Goal: Information Seeking & Learning: Learn about a topic

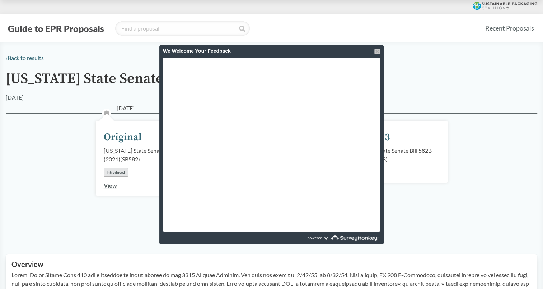
click at [378, 49] on div at bounding box center [378, 51] width 6 height 6
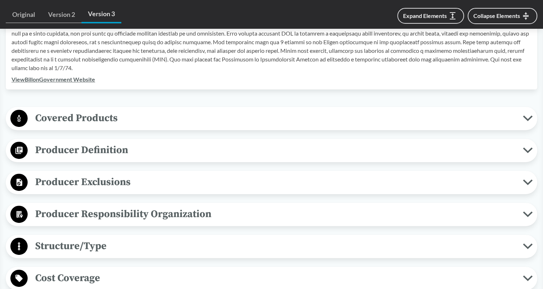
scroll to position [251, 0]
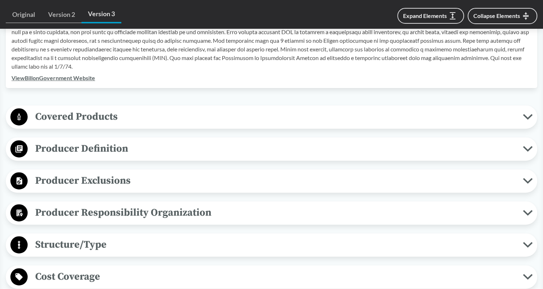
click at [524, 116] on icon at bounding box center [528, 117] width 10 height 6
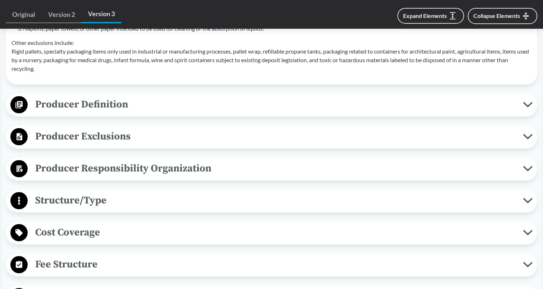
scroll to position [503, 0]
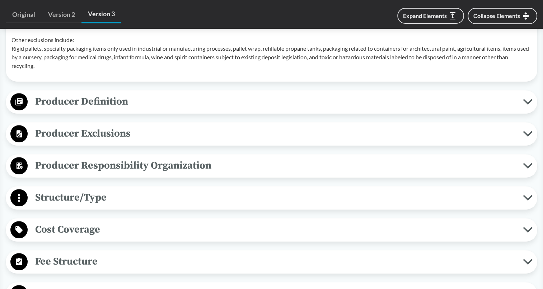
click at [498, 110] on span "Producer Definition" at bounding box center [276, 101] width 496 height 16
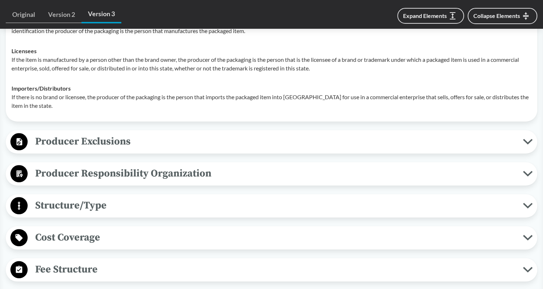
scroll to position [611, 0]
click at [360, 149] on span "Producer Exclusions" at bounding box center [276, 141] width 496 height 16
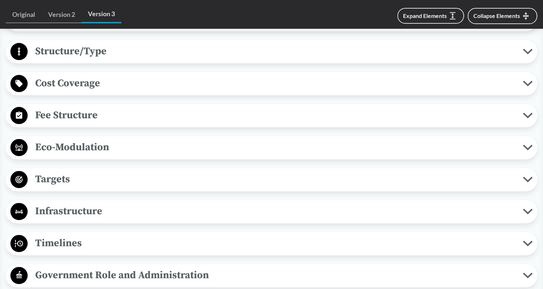
scroll to position [934, 0]
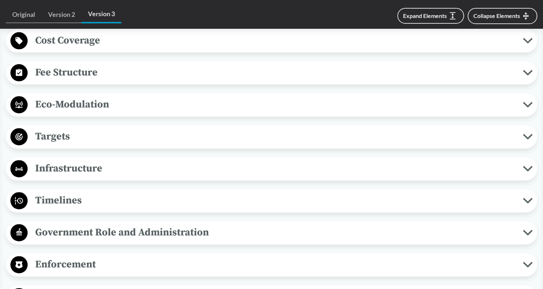
click at [334, 138] on span "Targets" at bounding box center [276, 136] width 496 height 16
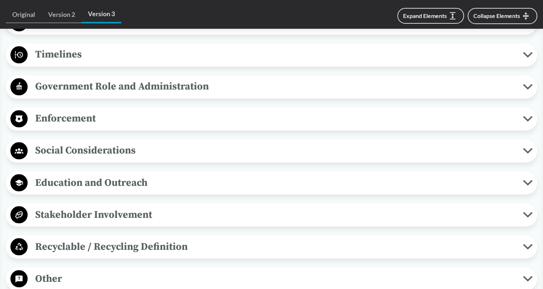
scroll to position [1185, 0]
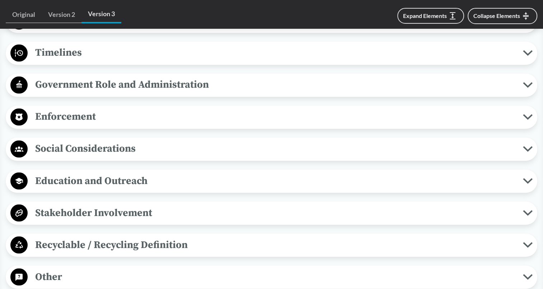
click at [292, 124] on span "Enforcement" at bounding box center [276, 116] width 496 height 16
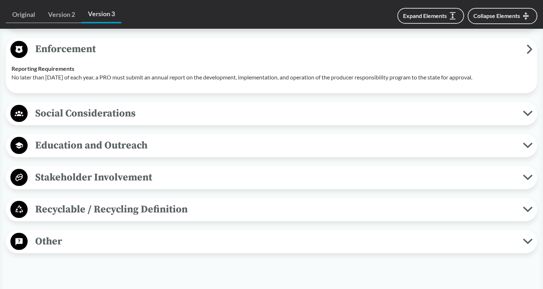
scroll to position [1257, 0]
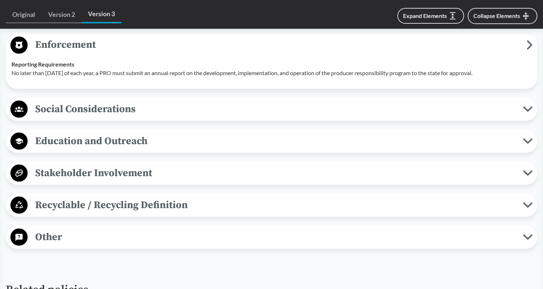
click at [210, 213] on span "Recyclable / Recycling Definition" at bounding box center [276, 204] width 496 height 16
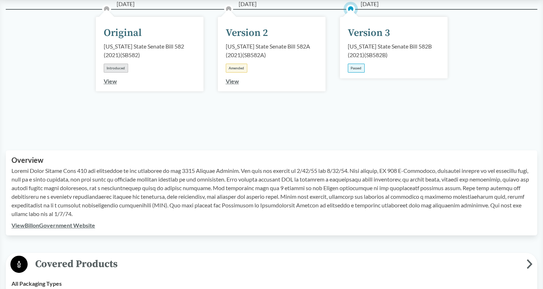
scroll to position [144, 0]
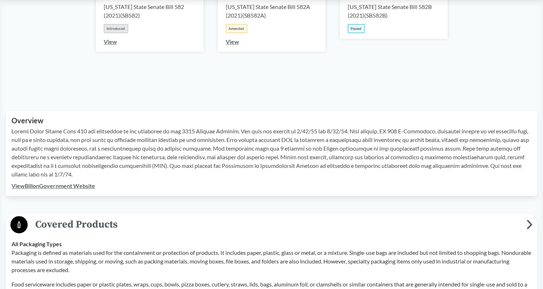
click at [73, 187] on link "View Bill on Government Website" at bounding box center [53, 185] width 84 height 7
